Goal: Information Seeking & Learning: Check status

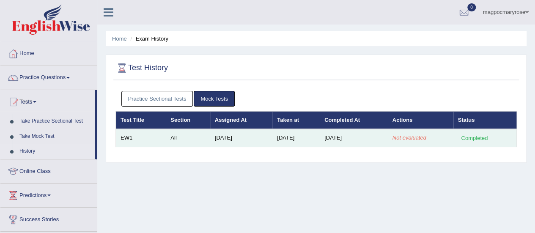
click at [405, 138] on em "Not evaluated" at bounding box center [409, 137] width 34 height 6
click at [464, 135] on div "Completed" at bounding box center [474, 138] width 33 height 9
click at [478, 135] on div "Completed" at bounding box center [474, 138] width 33 height 9
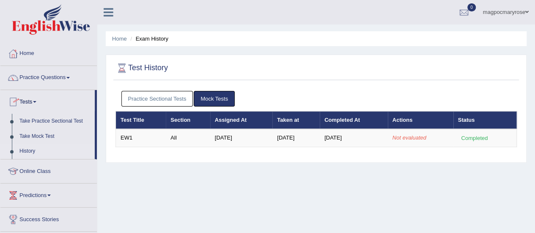
click at [52, 76] on link "Practice Questions" at bounding box center [48, 76] width 96 height 21
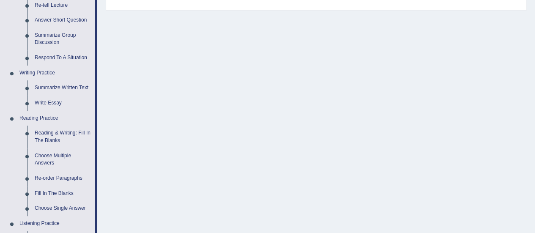
scroll to position [152, 0]
click at [45, 87] on link "Summarize Written Text" at bounding box center [63, 87] width 64 height 15
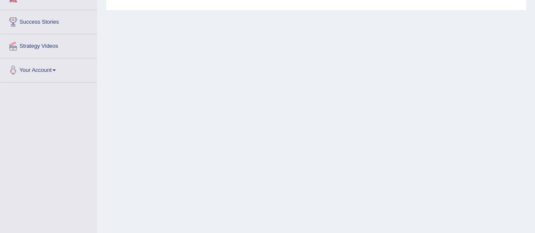
scroll to position [172, 0]
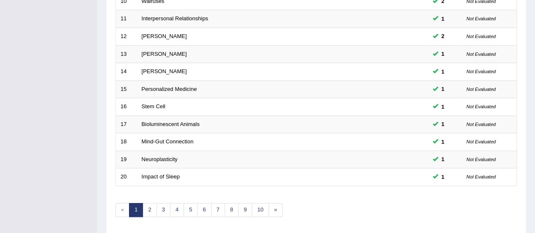
scroll to position [308, 0]
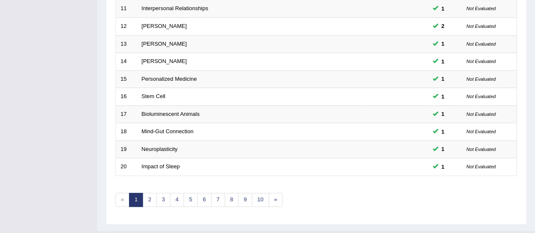
drag, startPoint x: 541, startPoint y: 88, endPoint x: 522, endPoint y: 209, distance: 122.4
click at [225, 196] on link "8" at bounding box center [232, 200] width 14 height 14
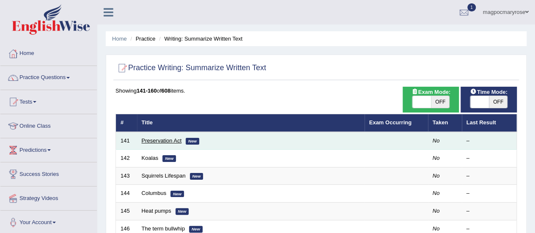
click at [156, 141] on link "Preservation Act" at bounding box center [162, 140] width 40 height 6
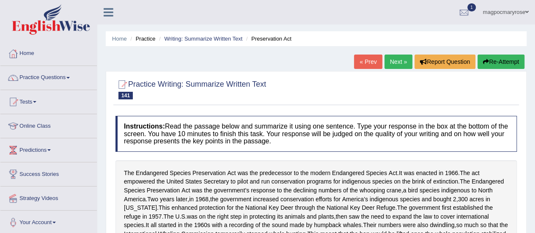
click at [16, 78] on div at bounding box center [13, 77] width 13 height 13
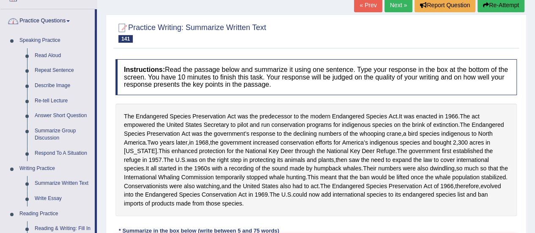
scroll to position [83, 0]
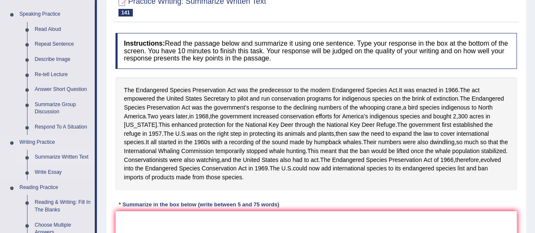
click at [45, 156] on link "Summarize Written Text" at bounding box center [63, 157] width 64 height 15
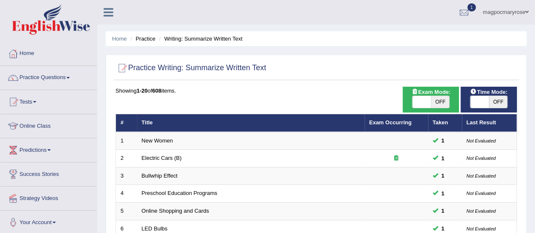
click at [41, 76] on link "Practice Questions" at bounding box center [48, 76] width 96 height 21
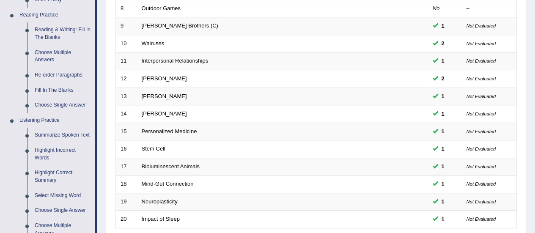
scroll to position [261, 0]
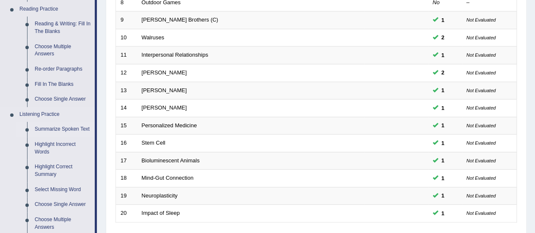
click at [41, 129] on link "Summarize Spoken Text" at bounding box center [63, 129] width 64 height 15
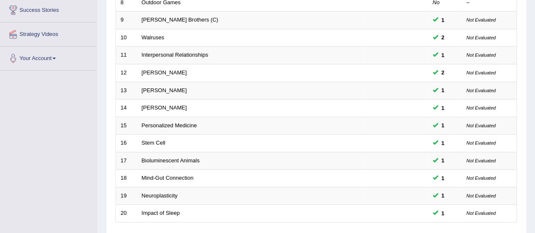
scroll to position [125, 0]
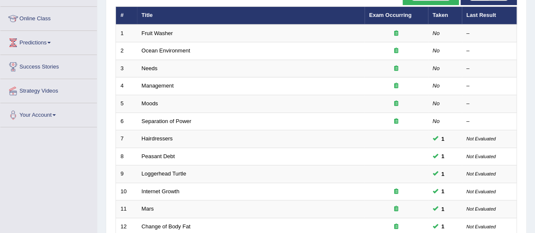
scroll to position [108, 0]
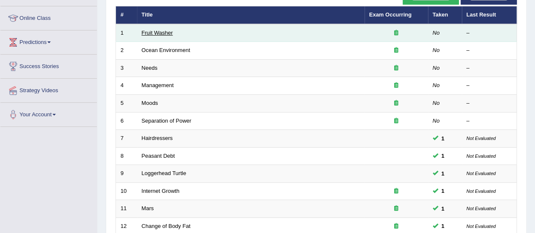
click at [163, 33] on link "Fruit Washer" at bounding box center [157, 33] width 31 height 6
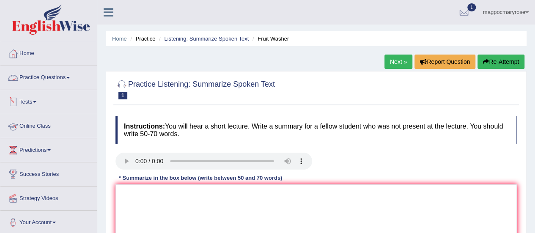
click at [46, 76] on link "Practice Questions" at bounding box center [48, 76] width 96 height 21
click at [46, 76] on link "Practice Questions" at bounding box center [47, 76] width 94 height 21
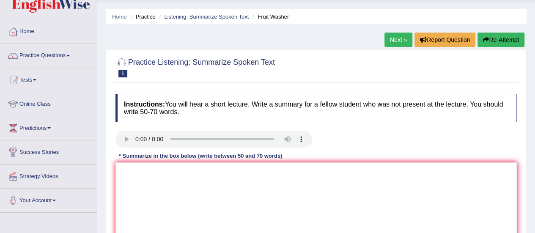
scroll to position [15, 0]
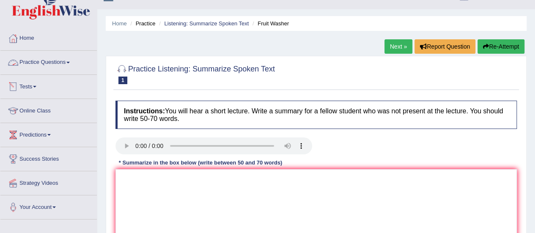
click at [30, 84] on link "Tests" at bounding box center [48, 85] width 96 height 21
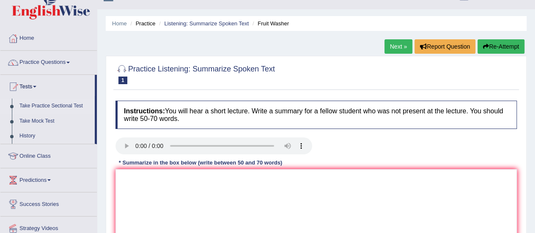
click at [51, 105] on link "Take Practice Sectional Test" at bounding box center [55, 106] width 79 height 15
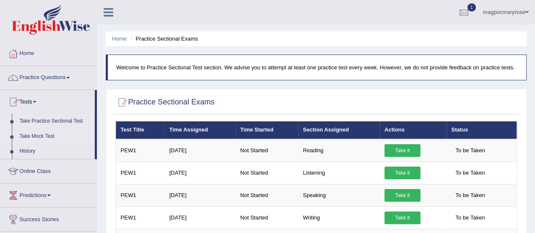
click at [41, 133] on link "Take Mock Test" at bounding box center [55, 136] width 79 height 15
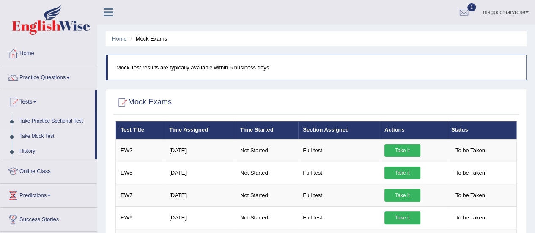
click at [30, 151] on link "History" at bounding box center [55, 151] width 79 height 15
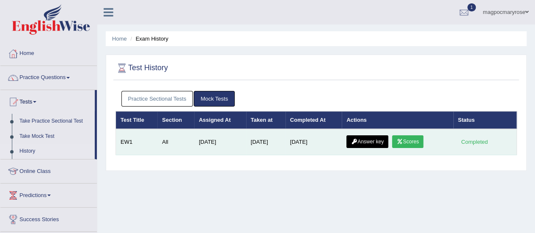
click at [409, 140] on link "Scores" at bounding box center [407, 141] width 31 height 13
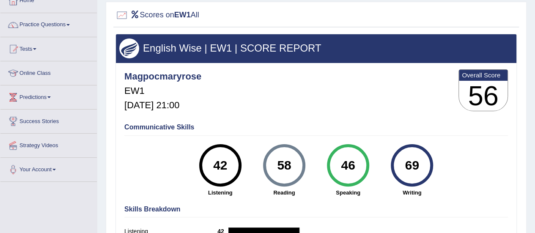
scroll to position [52, 0]
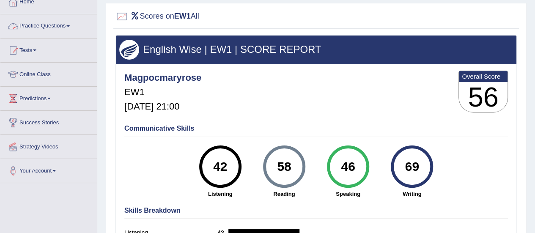
click at [59, 25] on link "Practice Questions" at bounding box center [48, 24] width 96 height 21
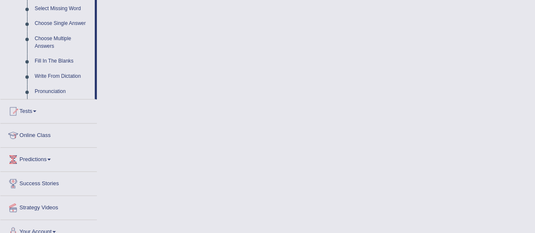
scroll to position [443, 0]
click at [25, 107] on link "Tests" at bounding box center [48, 109] width 96 height 21
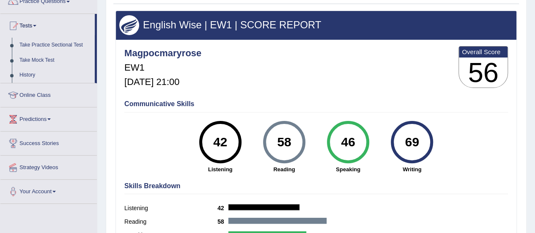
scroll to position [74, 0]
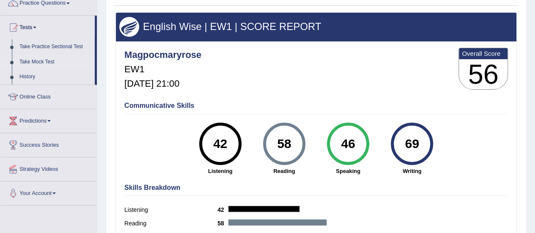
click at [27, 61] on link "Take Mock Test" at bounding box center [55, 62] width 79 height 15
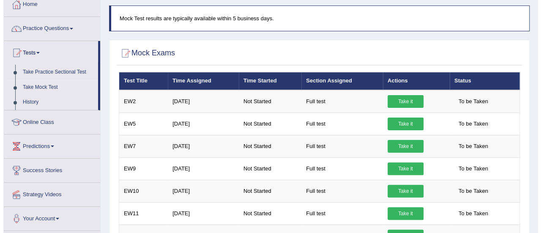
scroll to position [107, 0]
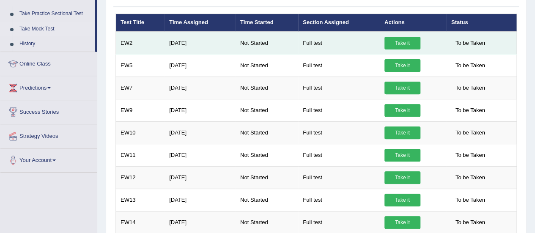
click at [397, 45] on link "Take it" at bounding box center [402, 43] width 36 height 13
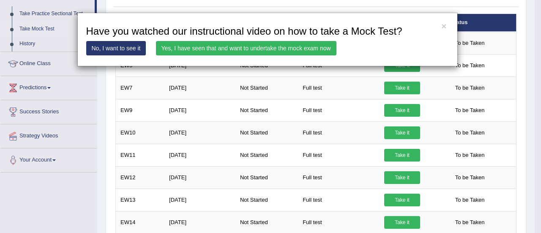
click at [282, 47] on link "Yes, I have seen that and want to undertake the mock exam now" at bounding box center [246, 48] width 181 height 14
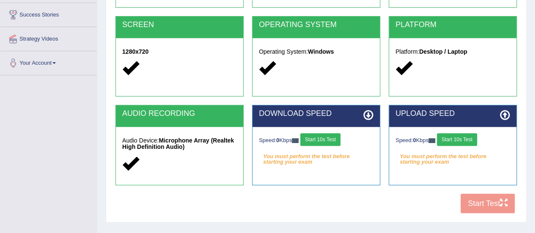
scroll to position [168, 0]
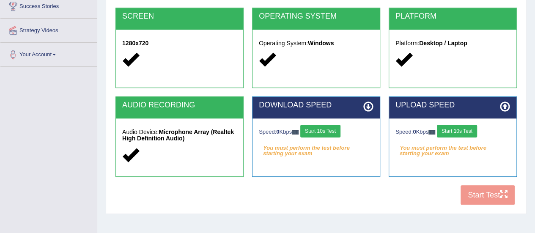
click at [322, 128] on button "Start 10s Test" at bounding box center [320, 131] width 40 height 13
click at [465, 133] on button "Start 10s Test" at bounding box center [457, 131] width 40 height 13
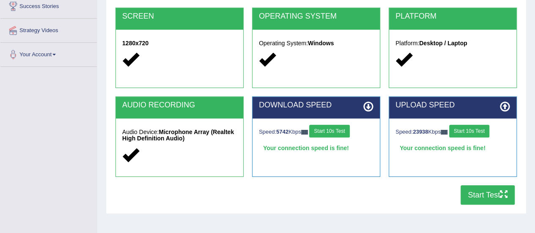
click at [473, 197] on button "Start Test" at bounding box center [488, 194] width 54 height 19
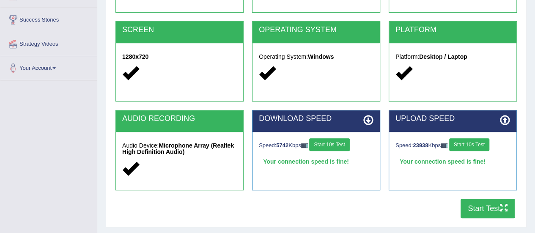
scroll to position [155, 0]
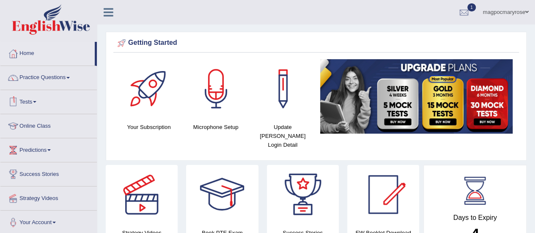
click at [30, 99] on link "Tests" at bounding box center [48, 100] width 96 height 21
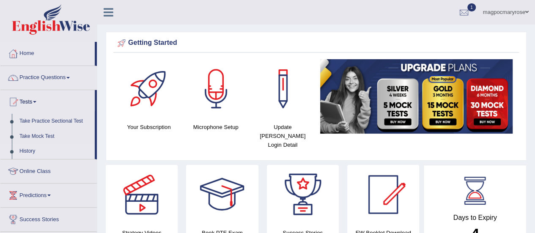
click at [26, 149] on link "History" at bounding box center [55, 151] width 79 height 15
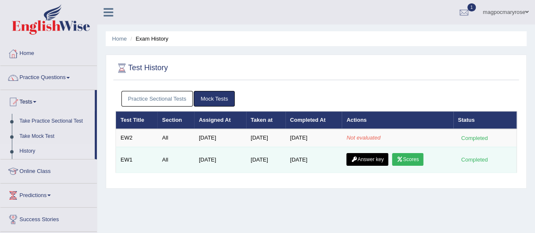
click at [362, 159] on link "Answer key" at bounding box center [367, 159] width 42 height 13
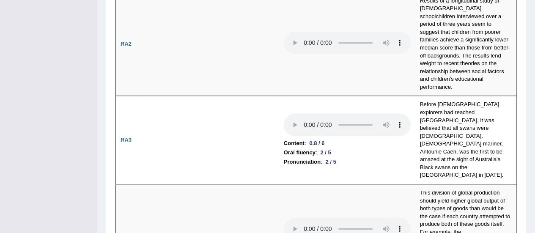
scroll to position [313, 0]
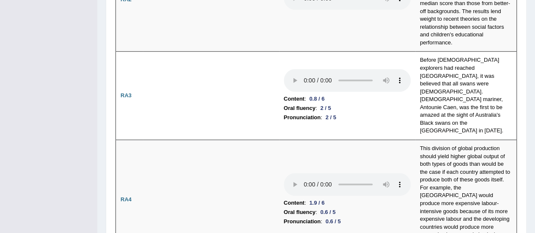
drag, startPoint x: 539, startPoint y: 20, endPoint x: 538, endPoint y: 40, distance: 19.9
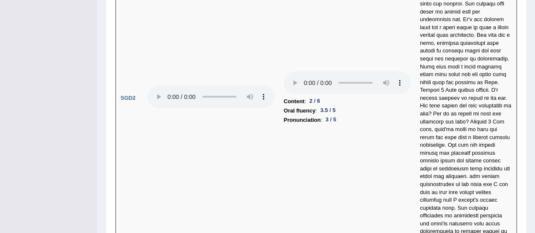
scroll to position [2887, 0]
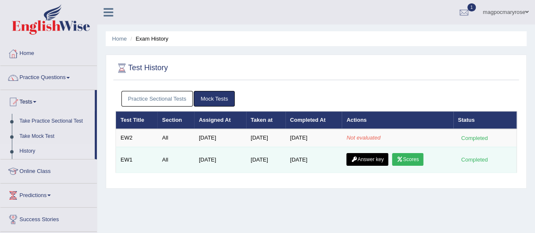
click at [414, 156] on link "Scores" at bounding box center [407, 159] width 31 height 13
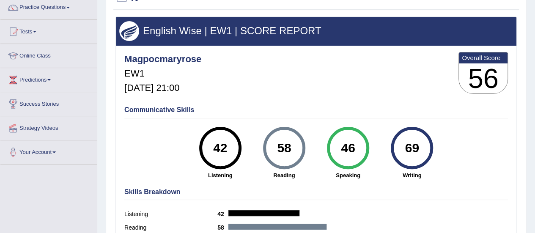
scroll to position [70, 0]
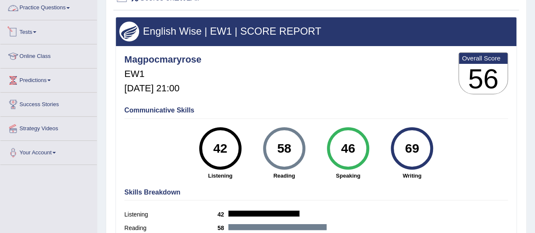
click at [27, 29] on link "Tests" at bounding box center [48, 30] width 96 height 21
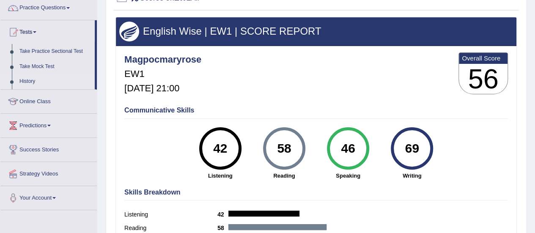
click at [24, 80] on link "History" at bounding box center [55, 81] width 79 height 15
